Goal: Information Seeking & Learning: Compare options

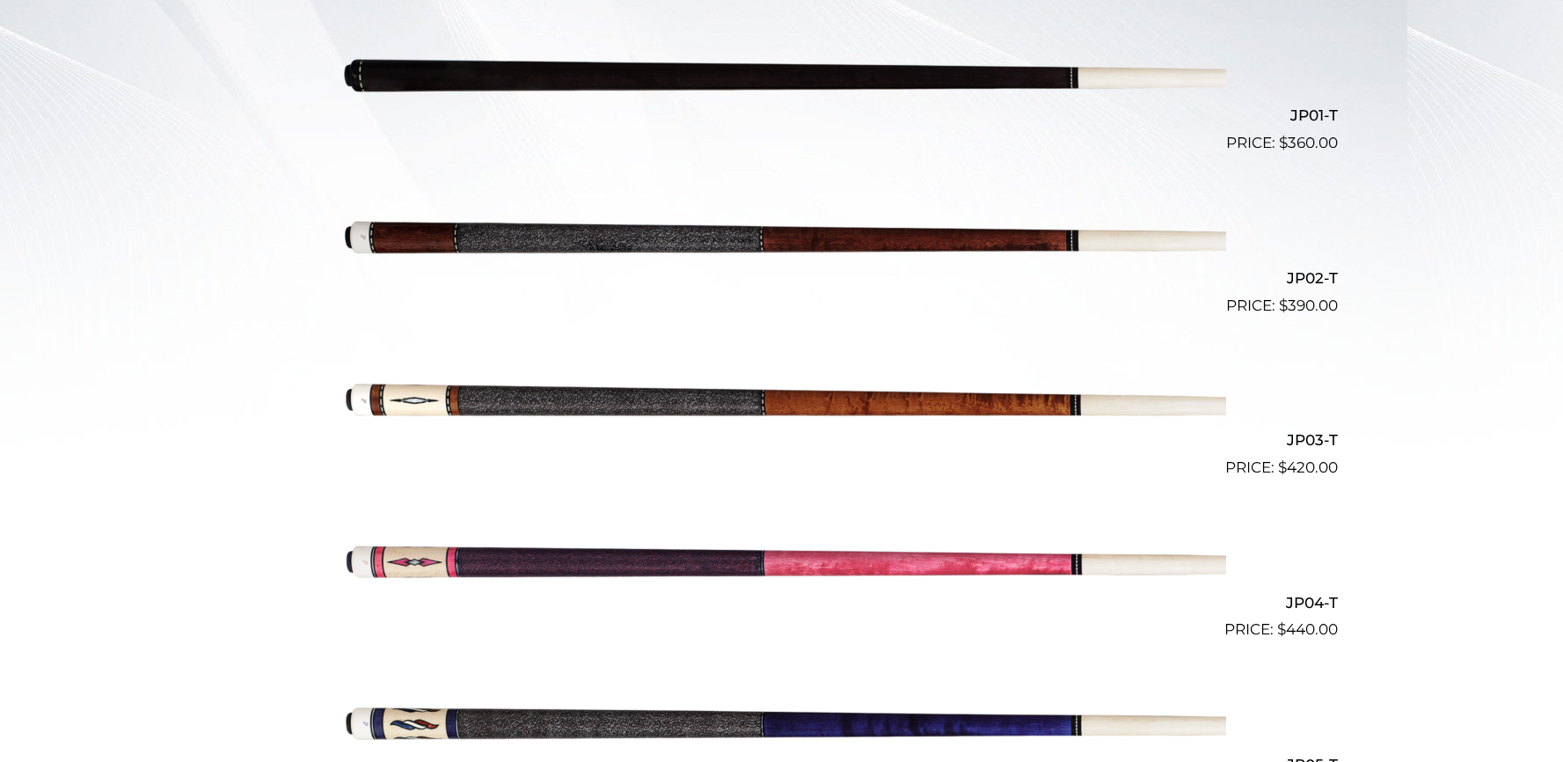
scroll to position [573, 0]
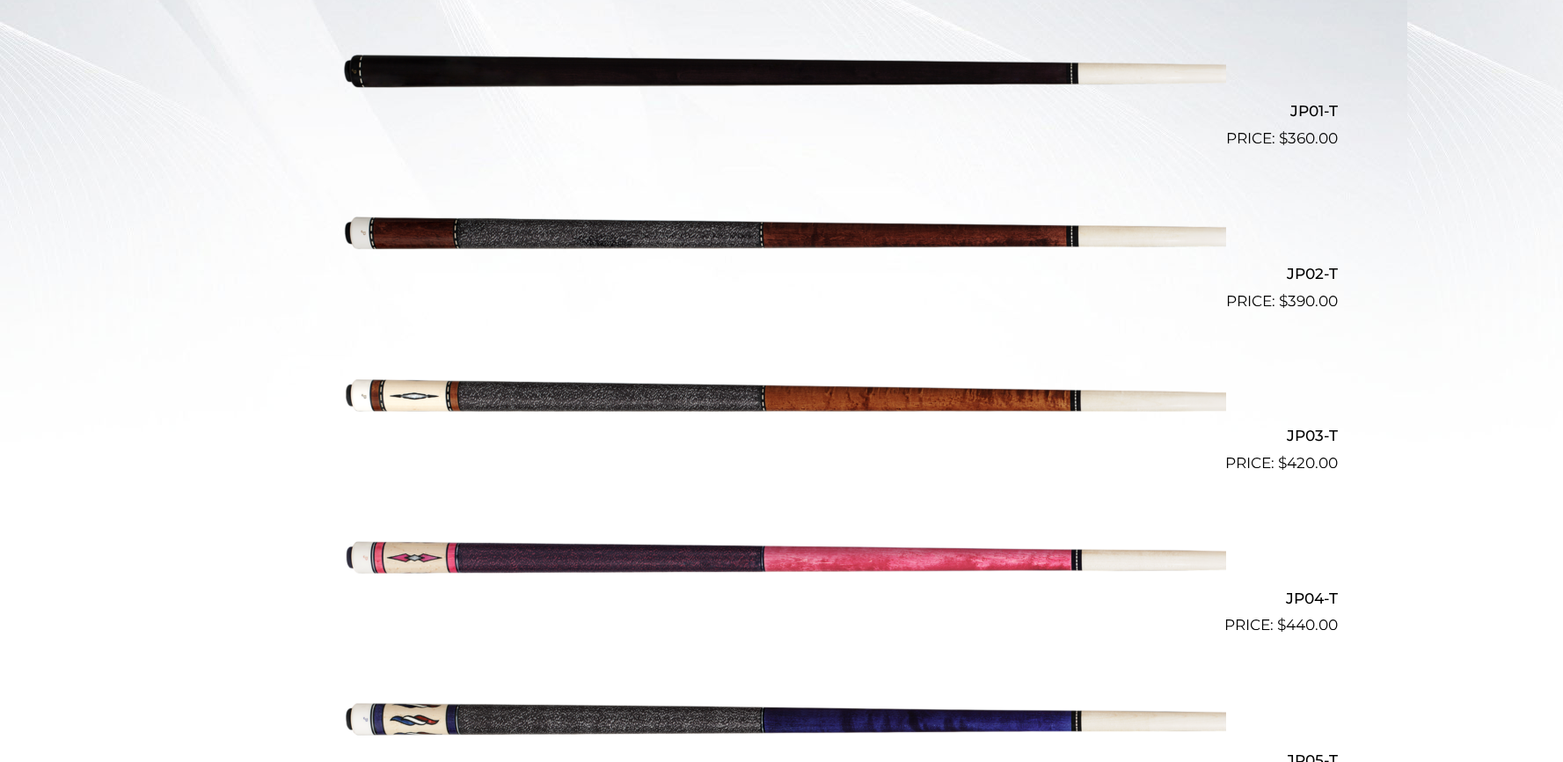
click at [965, 234] on img at bounding box center [782, 231] width 888 height 148
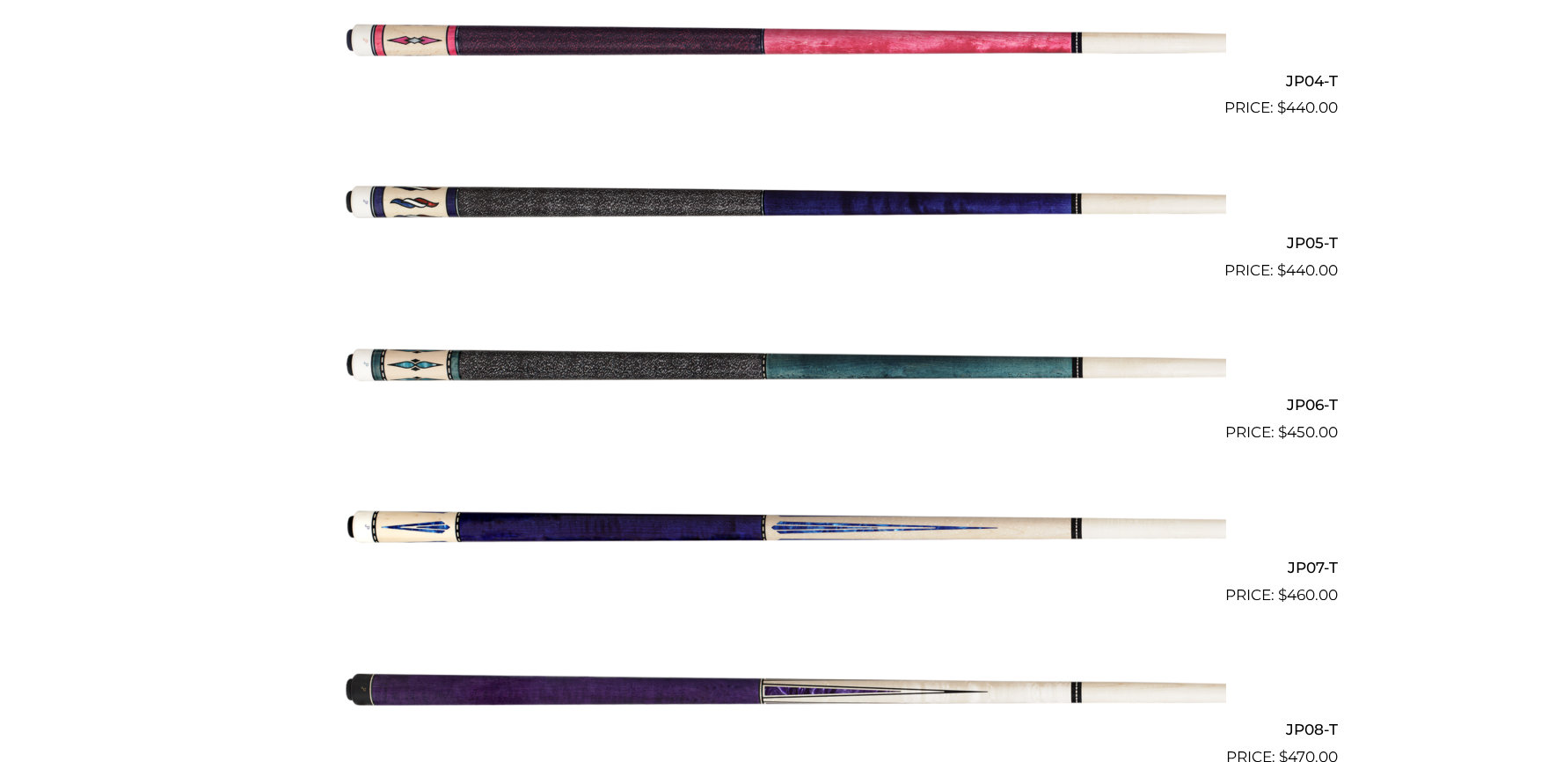
scroll to position [1133, 0]
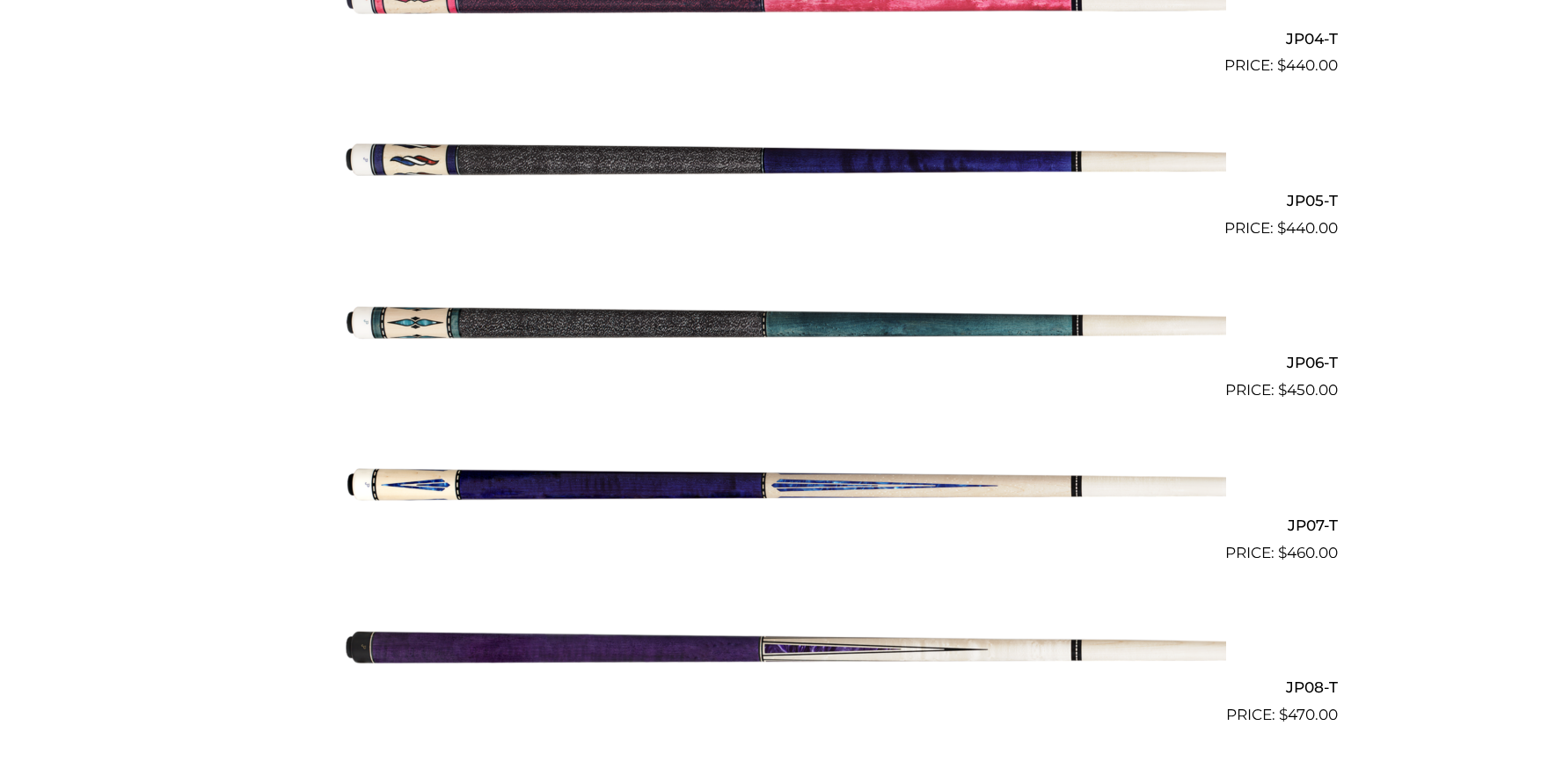
click at [806, 485] on img at bounding box center [782, 483] width 888 height 148
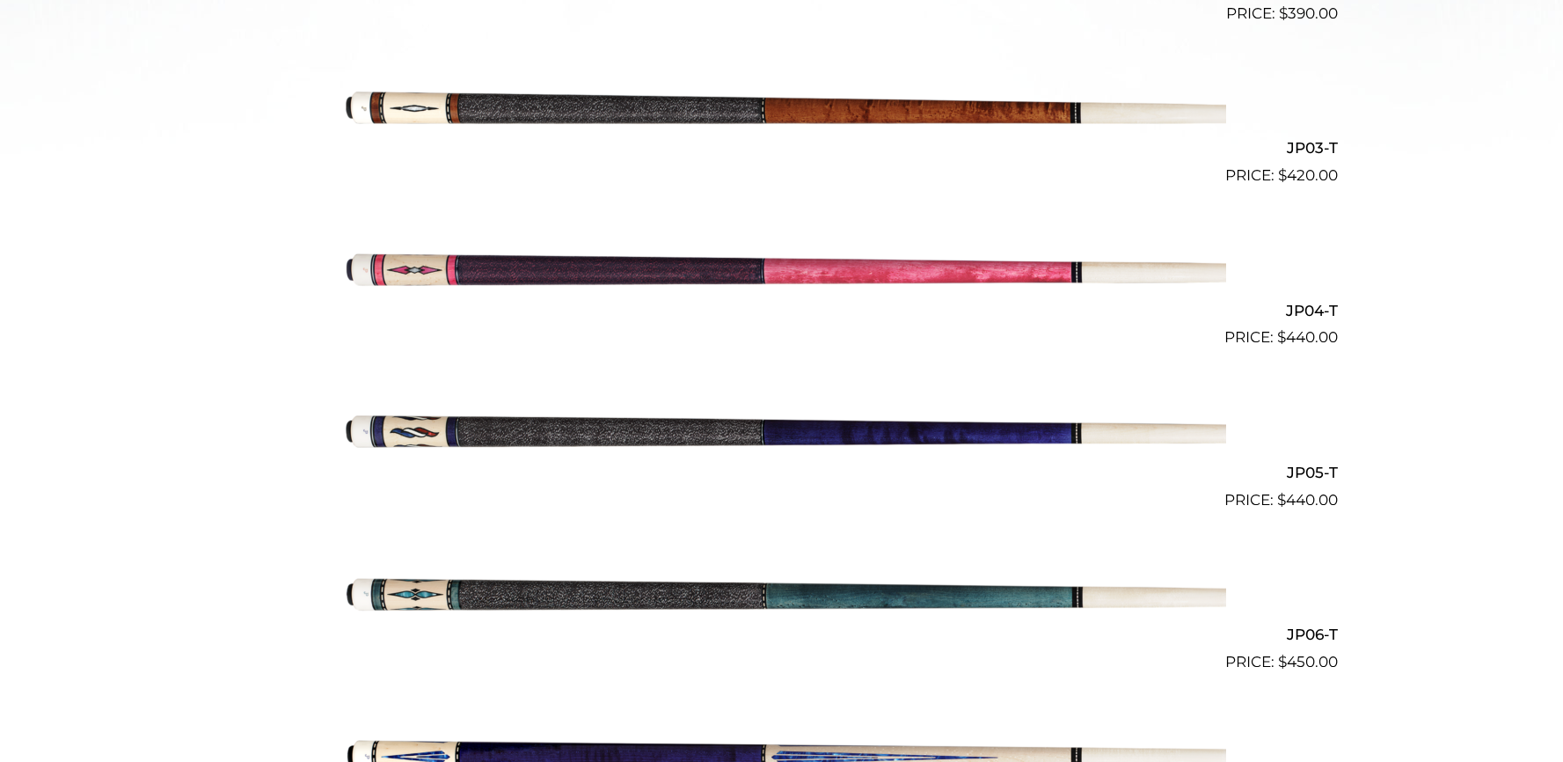
scroll to position [846, 0]
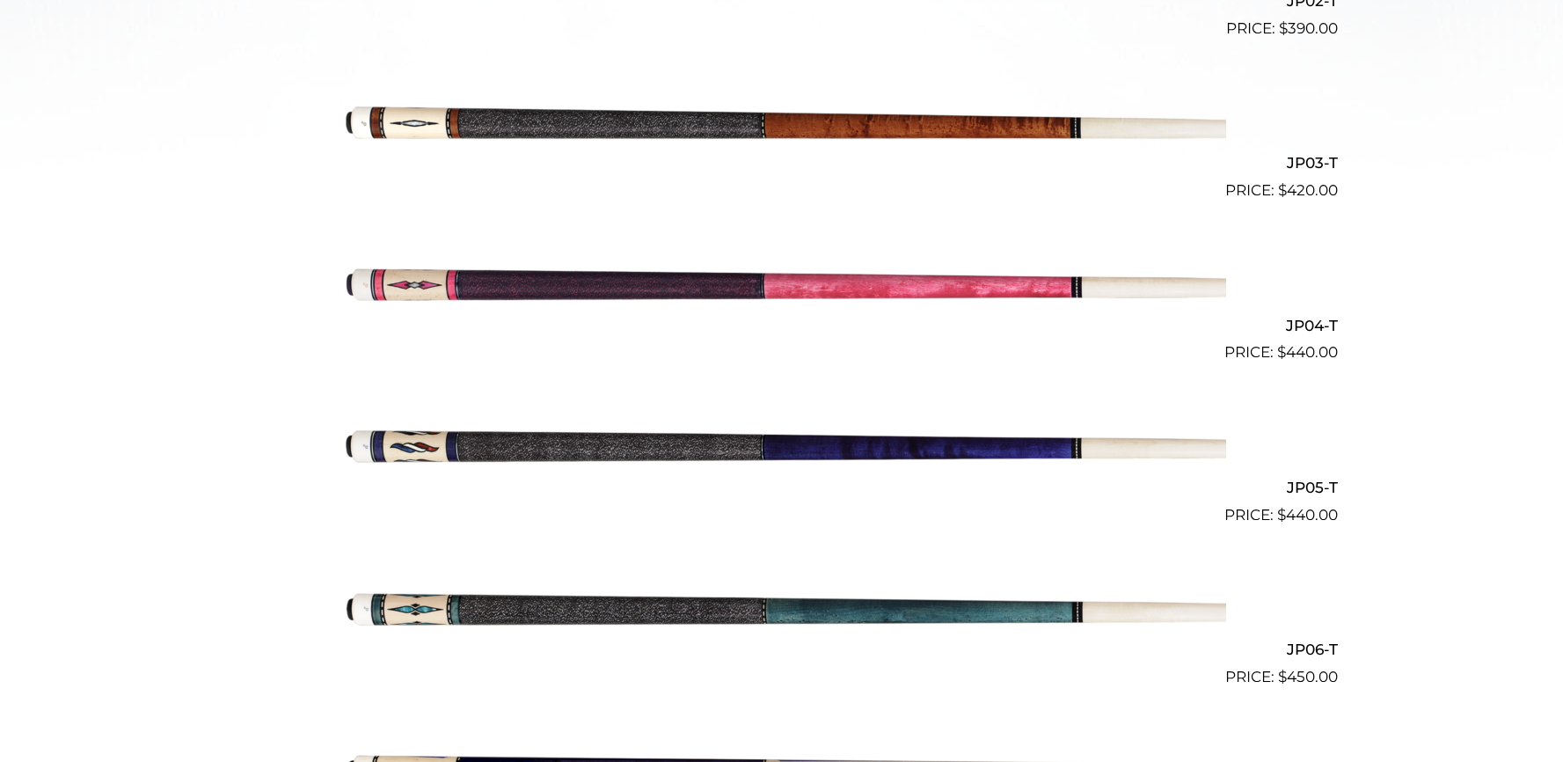
click at [792, 131] on img at bounding box center [782, 121] width 888 height 148
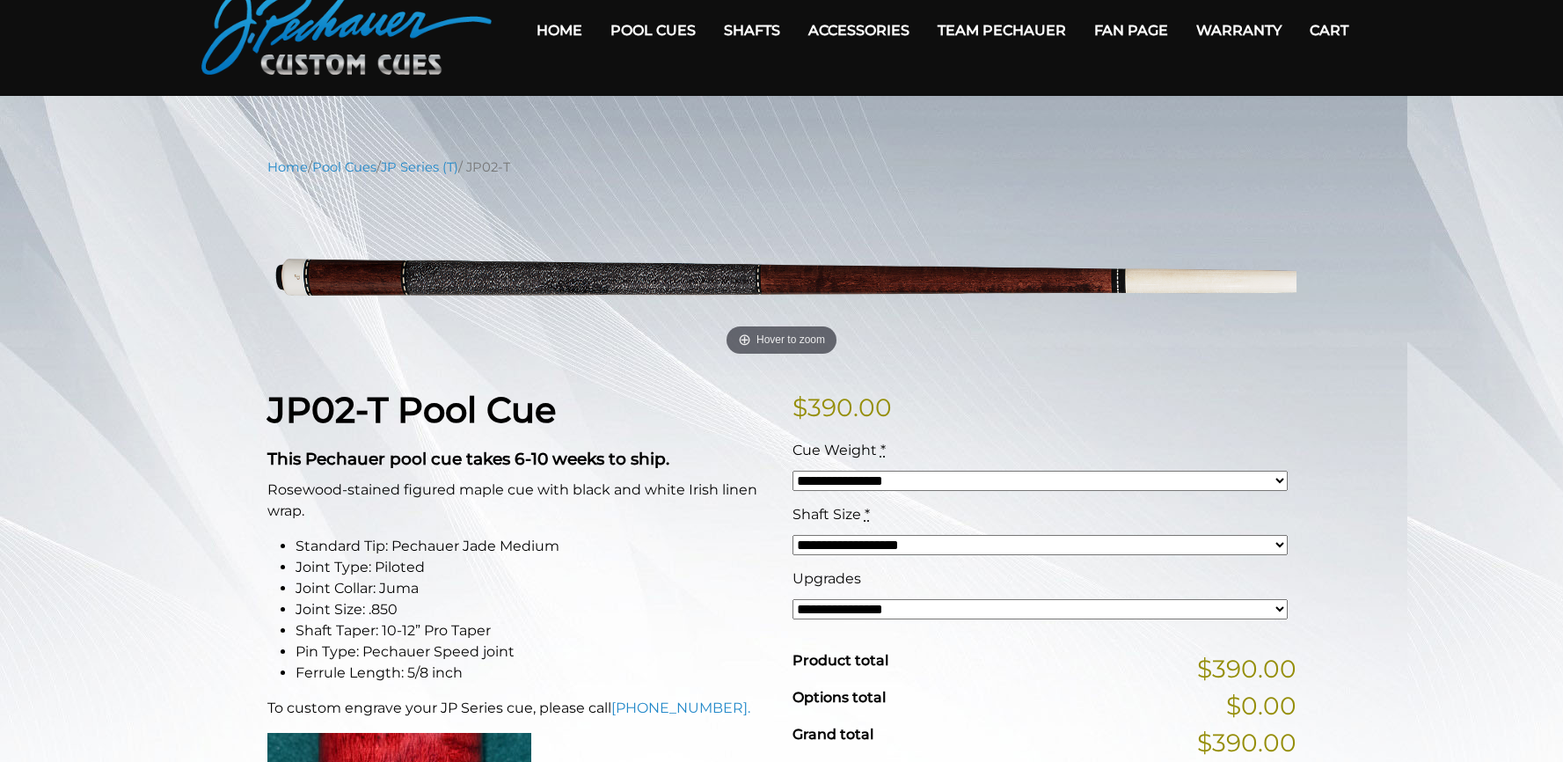
scroll to position [69, 0]
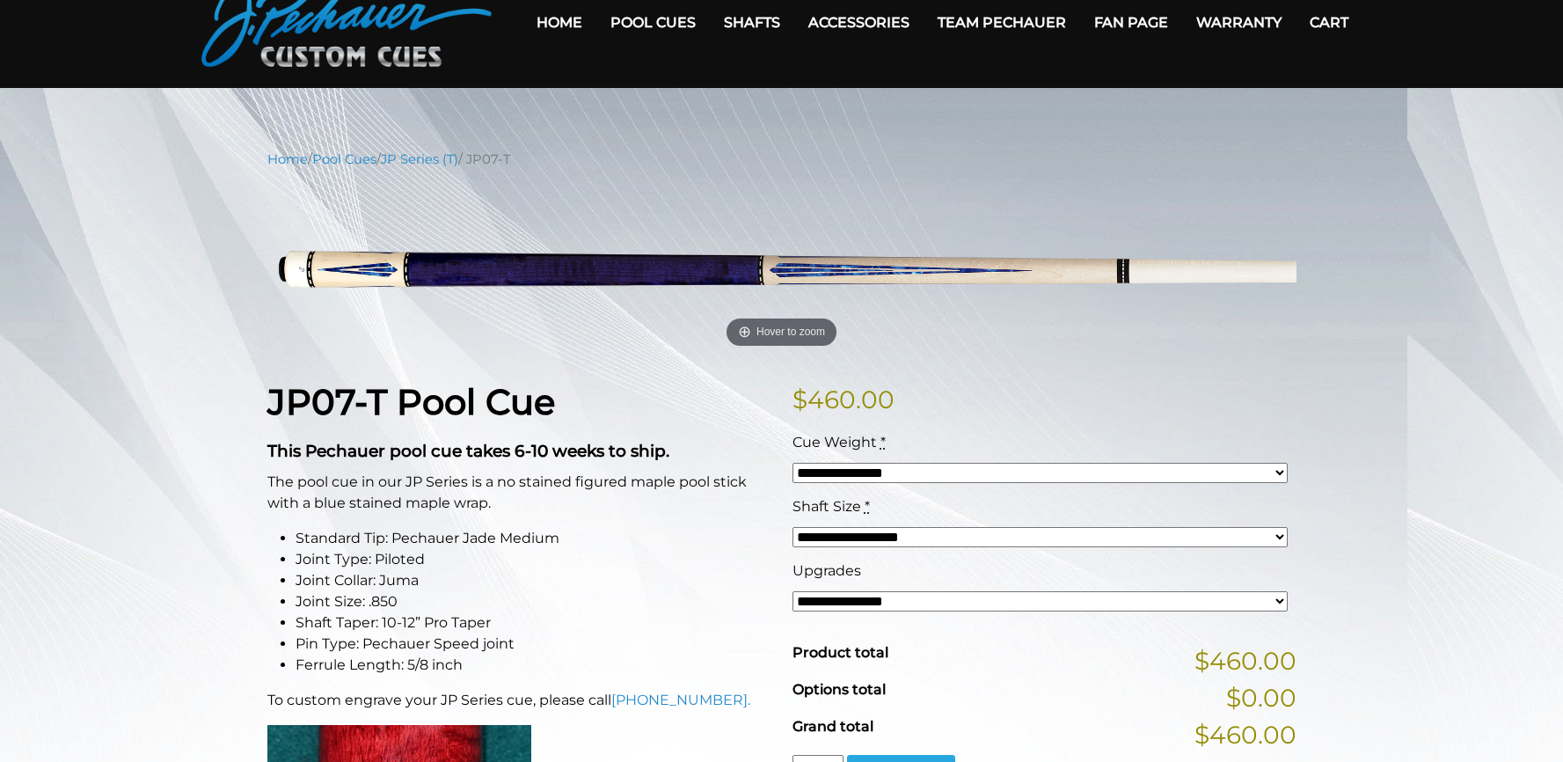
scroll to position [88, 0]
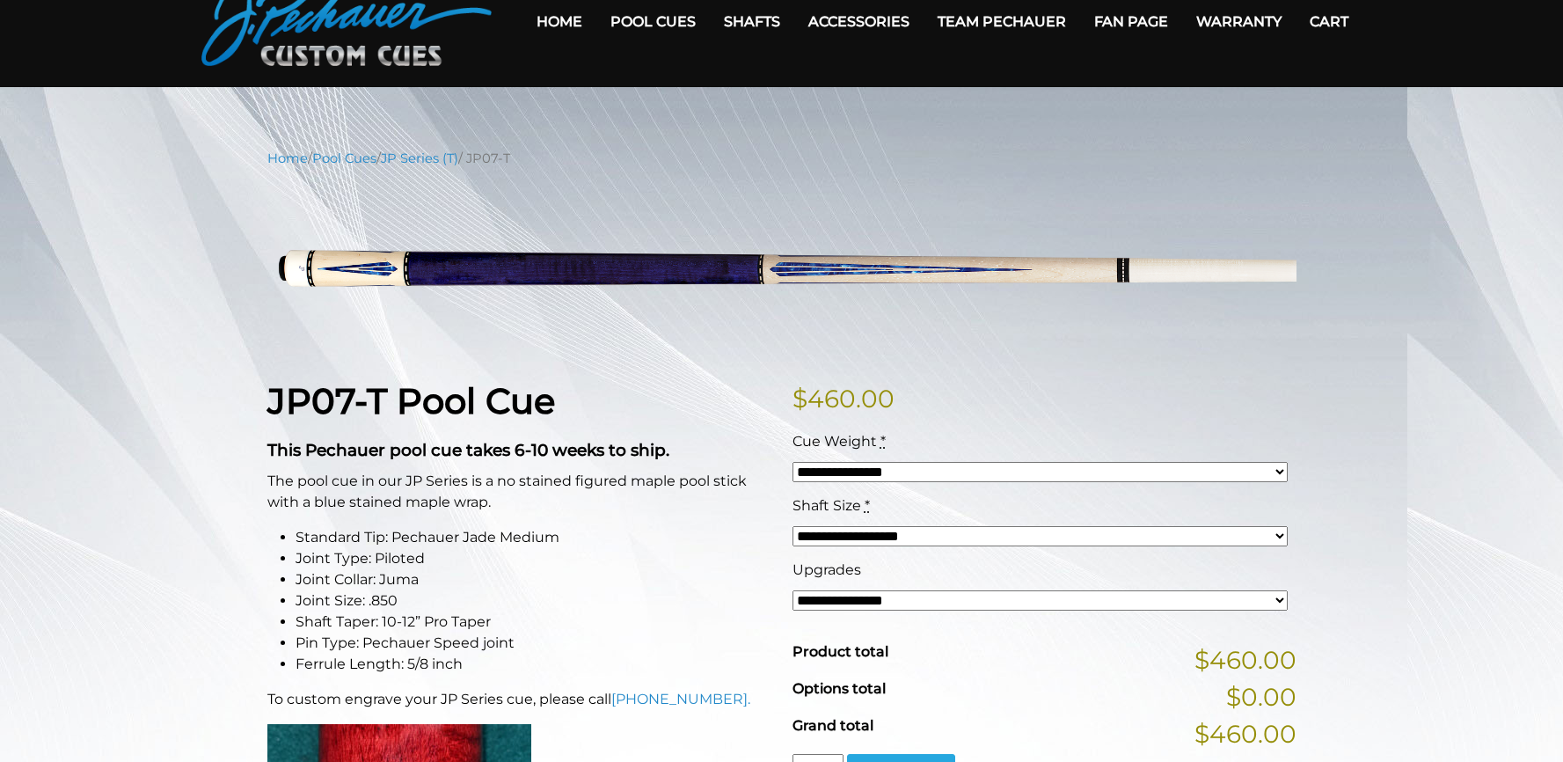
click at [1281, 595] on select "**********" at bounding box center [1039, 600] width 495 height 20
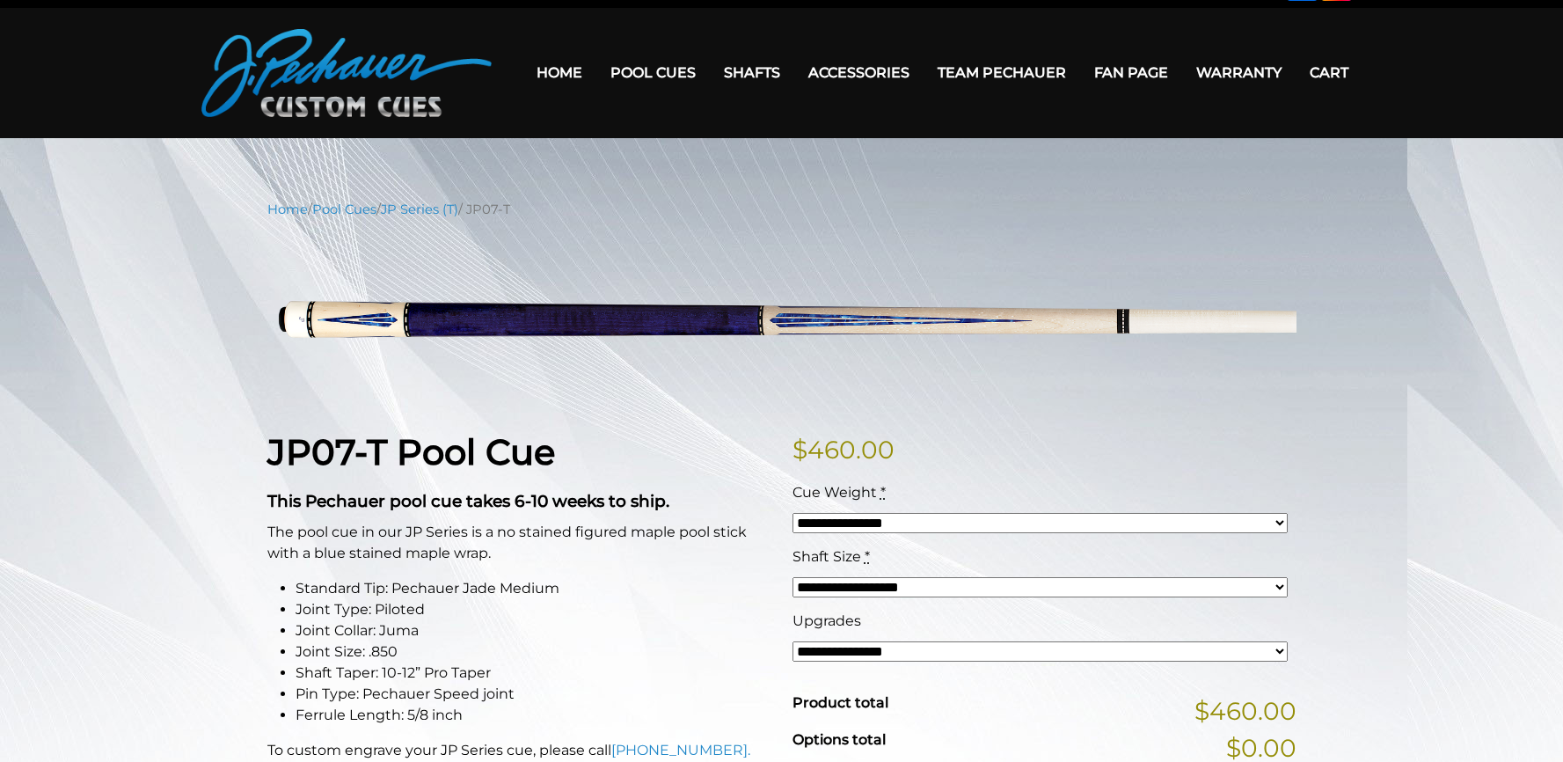
scroll to position [0, 0]
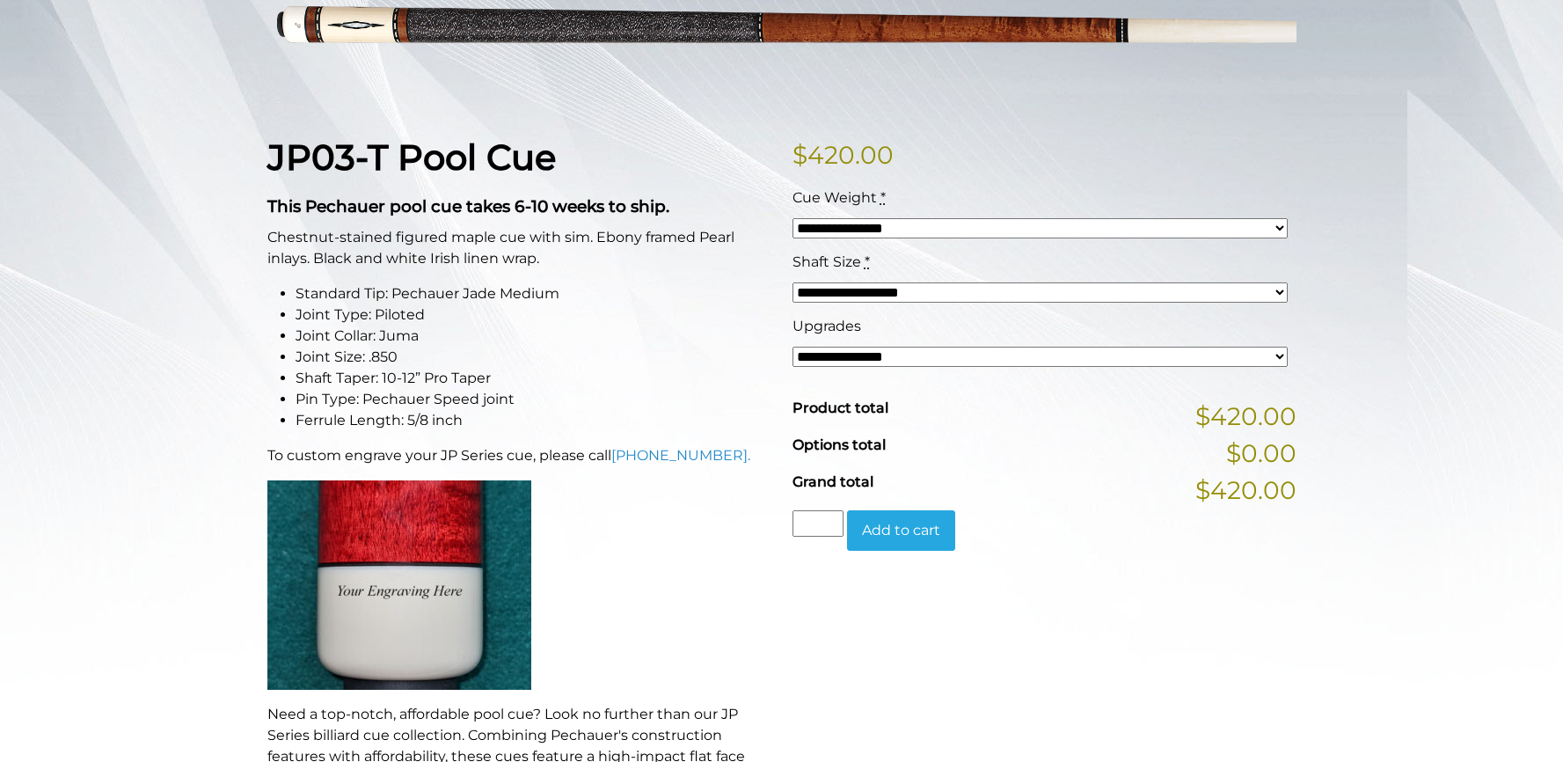
scroll to position [331, 0]
